Goal: Navigation & Orientation: Find specific page/section

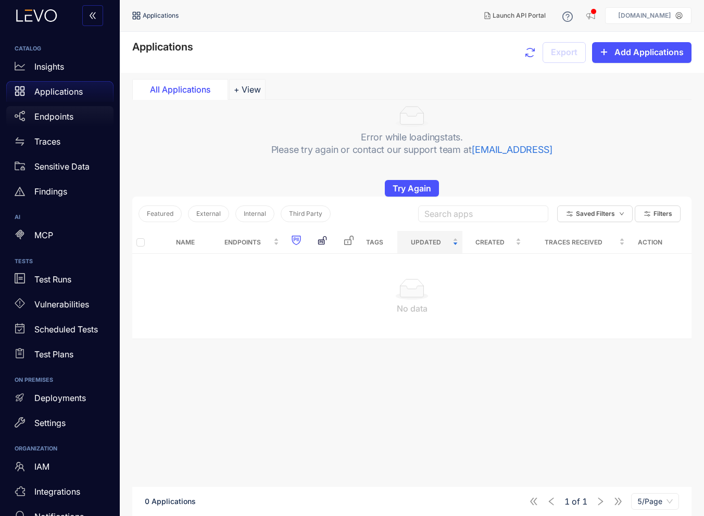
click at [77, 115] on div "Endpoints" at bounding box center [59, 116] width 107 height 21
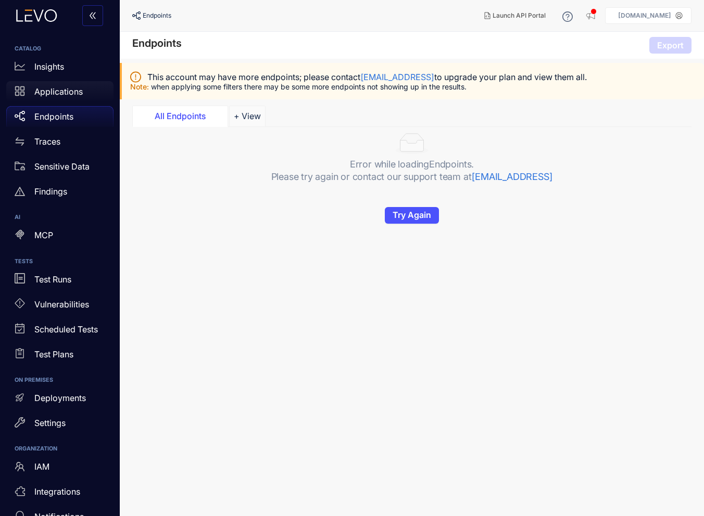
click at [77, 91] on p "Applications" at bounding box center [58, 91] width 48 height 9
